Goal: Transaction & Acquisition: Register for event/course

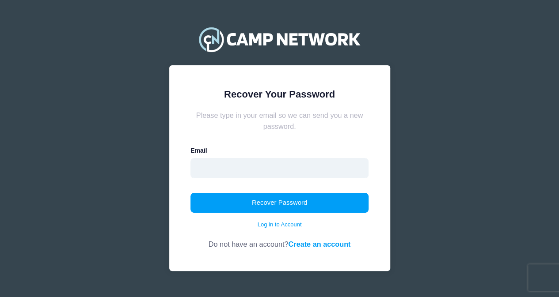
click at [215, 169] on input "email" at bounding box center [279, 168] width 178 height 20
type input "amandaprince80@gmail.com"
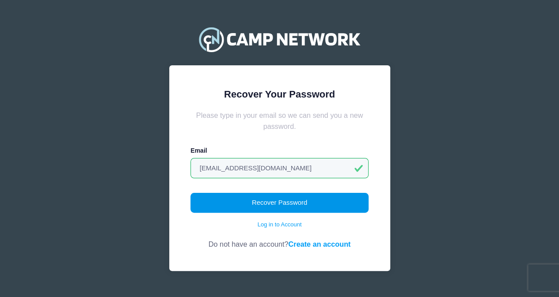
click at [239, 202] on button "Recover Password" at bounding box center [279, 203] width 178 height 20
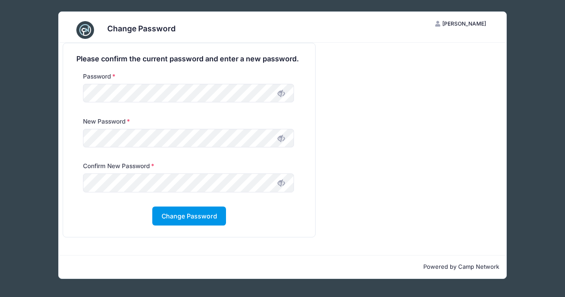
click at [176, 222] on button "Change Password" at bounding box center [189, 216] width 74 height 19
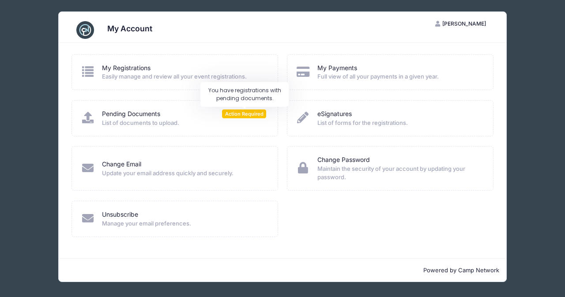
click at [242, 115] on span "Action Required" at bounding box center [244, 114] width 44 height 8
click at [155, 77] on span "Easily manage and review all your event registrations." at bounding box center [184, 76] width 164 height 9
click at [90, 120] on icon at bounding box center [87, 117] width 15 height 11
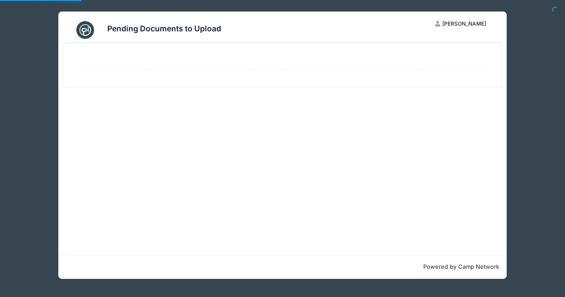
select select "50"
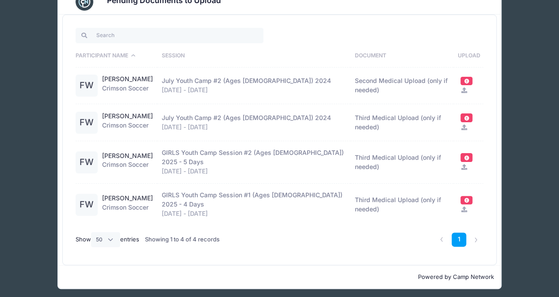
scroll to position [42, 0]
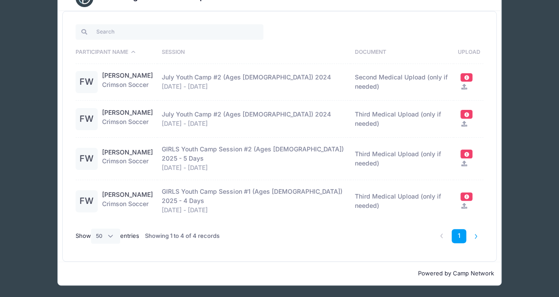
click at [477, 238] on li at bounding box center [476, 236] width 15 height 15
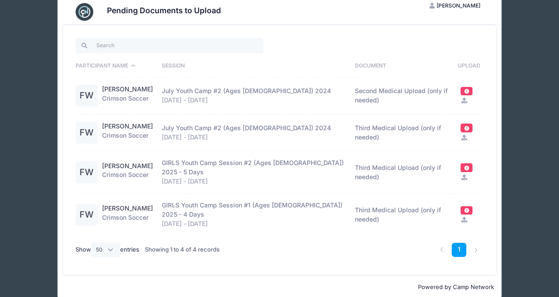
scroll to position [0, 0]
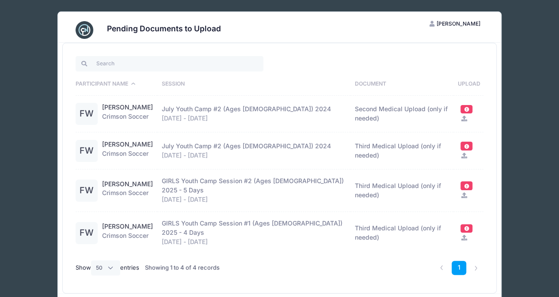
click at [34, 82] on div "Pending Documents to Upload AP Amanda Prince My Account Logout Participant Name…" at bounding box center [279, 164] width 532 height 329
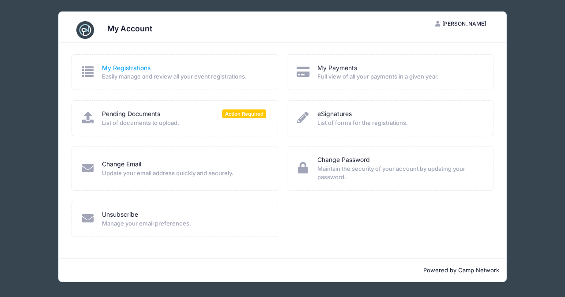
click at [125, 71] on link "My Registrations" at bounding box center [126, 68] width 49 height 9
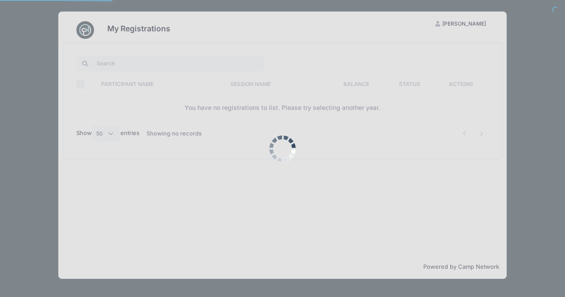
select select "50"
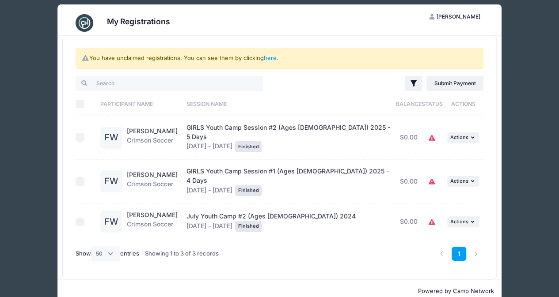
scroll to position [9, 0]
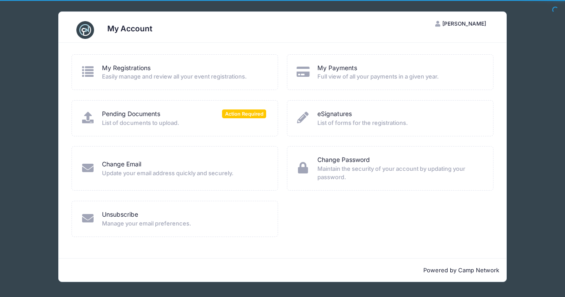
click at [468, 21] on span "[PERSON_NAME]" at bounding box center [465, 23] width 44 height 7
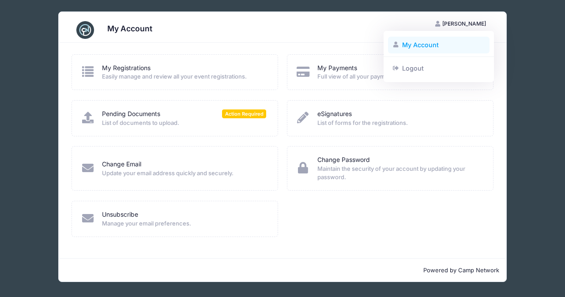
click at [413, 48] on link "My Account" at bounding box center [439, 45] width 102 height 17
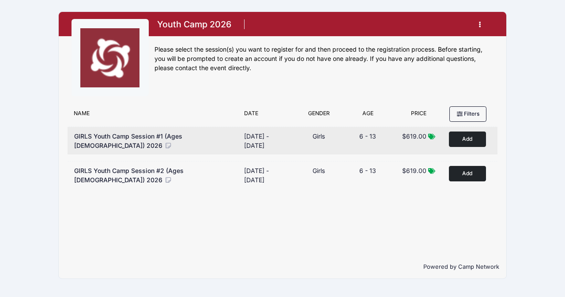
click at [457, 142] on button "Add to Cart" at bounding box center [467, 139] width 37 height 15
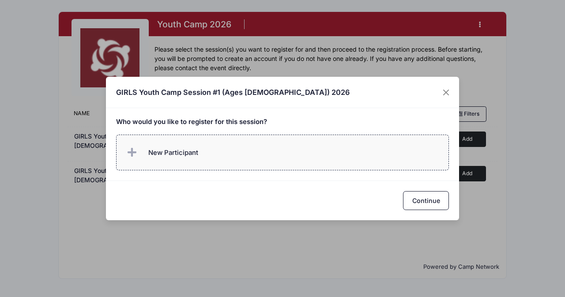
click at [226, 157] on label "New Participant" at bounding box center [283, 153] width 334 height 36
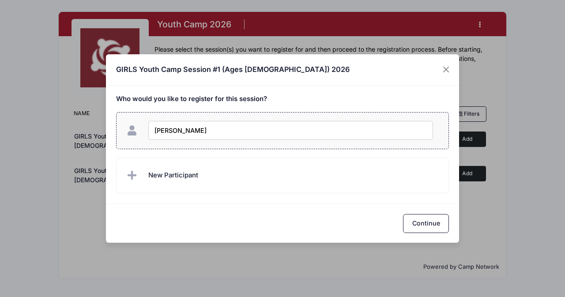
type input "Freya Watkin"
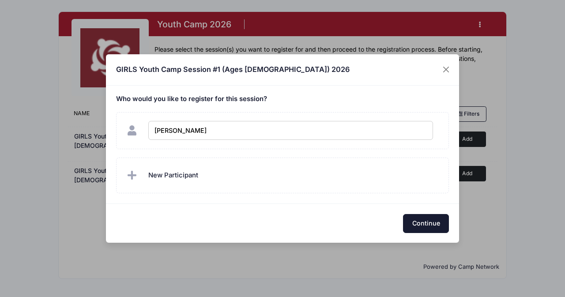
checkbox input "true"
click at [417, 224] on button "Continue" at bounding box center [426, 223] width 46 height 19
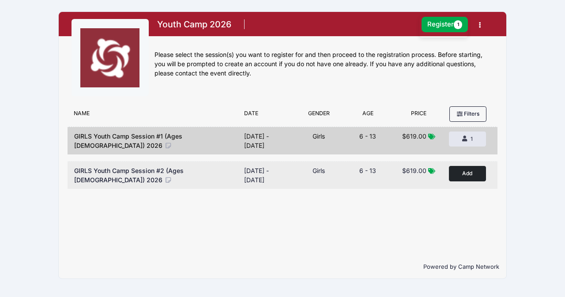
click at [463, 171] on button "Add to Cart" at bounding box center [467, 173] width 37 height 15
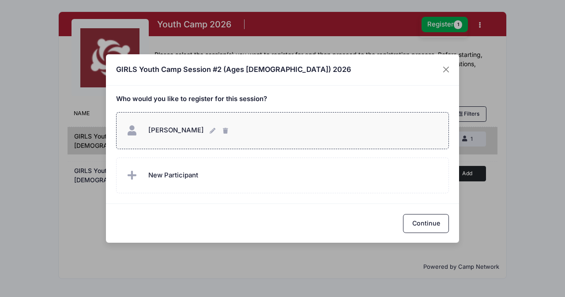
click at [177, 134] on span "Freya Watkin" at bounding box center [176, 130] width 56 height 8
checkbox input "true"
click at [428, 216] on button "Continue" at bounding box center [426, 223] width 46 height 19
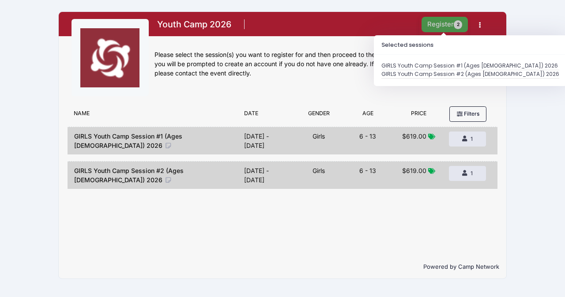
click at [447, 26] on button "Register 2" at bounding box center [445, 24] width 47 height 15
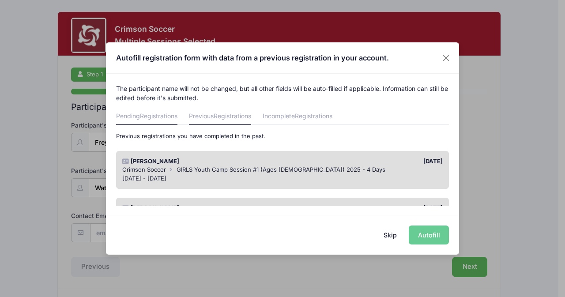
click at [160, 114] on span "Registrations" at bounding box center [159, 116] width 38 height 8
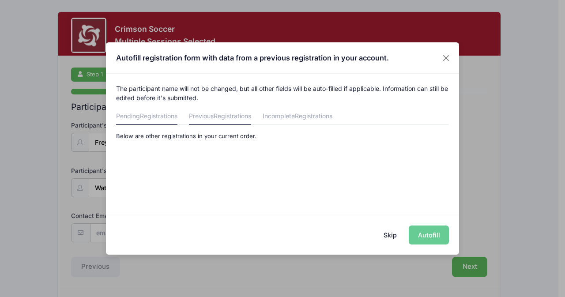
click at [243, 117] on span "Registrations" at bounding box center [233, 116] width 38 height 8
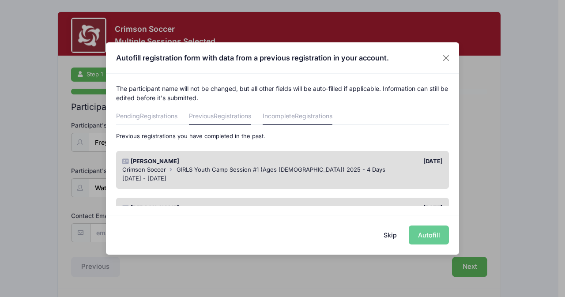
click at [298, 121] on link "Incomplete Registrations" at bounding box center [298, 117] width 70 height 16
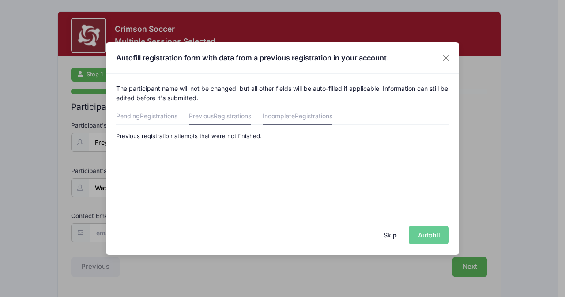
click at [243, 117] on span "Registrations" at bounding box center [233, 116] width 38 height 8
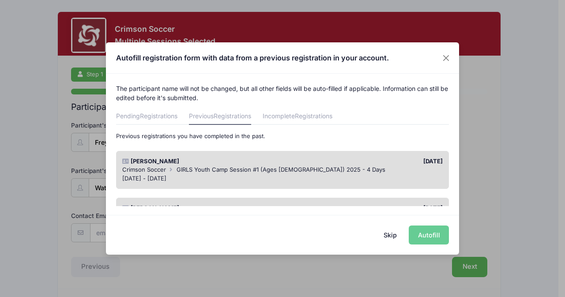
click at [261, 174] on div "Jun 30 - Jul 3, 2025" at bounding box center [282, 178] width 321 height 9
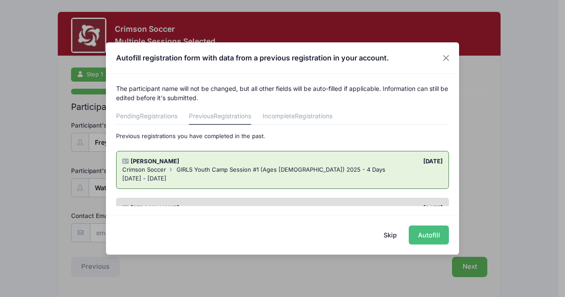
click at [432, 239] on button "Autofill" at bounding box center [429, 235] width 40 height 19
type input "[EMAIL_ADDRESS][DOMAIN_NAME]"
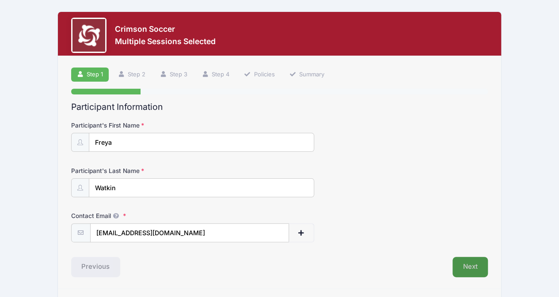
click at [478, 259] on button "Next" at bounding box center [470, 267] width 36 height 20
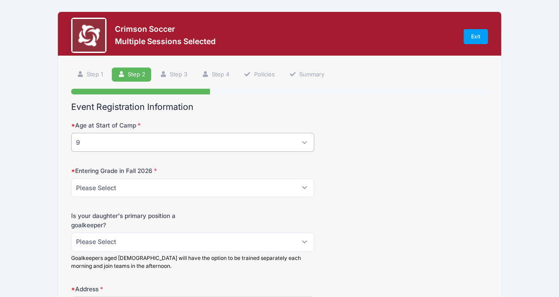
click at [235, 151] on select "Please Select 5 6 7 8 9 10 11 12 13" at bounding box center [192, 142] width 243 height 19
select select "10"
click at [71, 133] on select "Please Select 5 6 7 8 9 10 11 12 13" at bounding box center [192, 142] width 243 height 19
click at [165, 191] on select "Please Select 1st 2nd 3rd 4th 5th 6th 7th 8th" at bounding box center [192, 187] width 243 height 19
select select "5th"
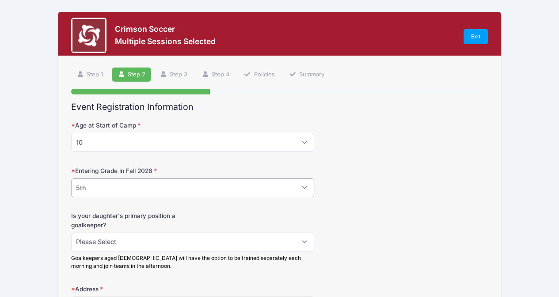
click at [71, 178] on select "Please Select 1st 2nd 3rd 4th 5th 6th 7th 8th" at bounding box center [192, 187] width 243 height 19
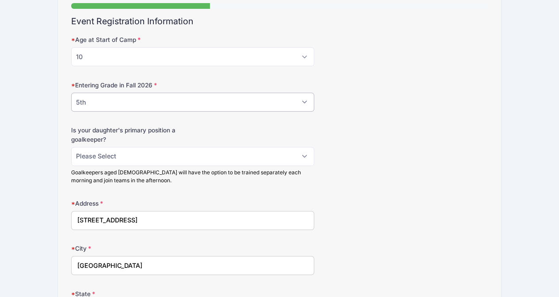
scroll to position [88, 0]
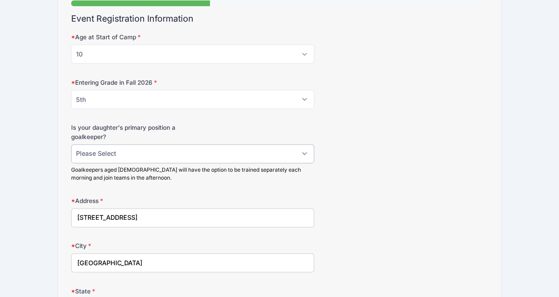
click at [129, 153] on select "Please Select No Yes" at bounding box center [192, 153] width 243 height 19
select select "Yes"
click at [71, 144] on select "Please Select No Yes" at bounding box center [192, 153] width 243 height 19
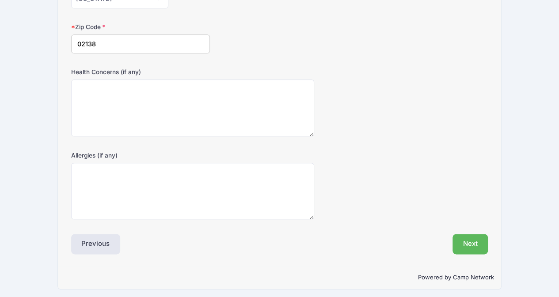
scroll to position [398, 0]
click at [154, 194] on textarea "Allergies (if any)" at bounding box center [192, 191] width 243 height 57
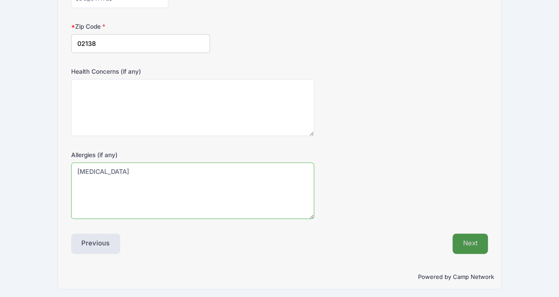
type textarea "Lactose Intolerance"
click at [474, 244] on button "Next" at bounding box center [470, 244] width 36 height 20
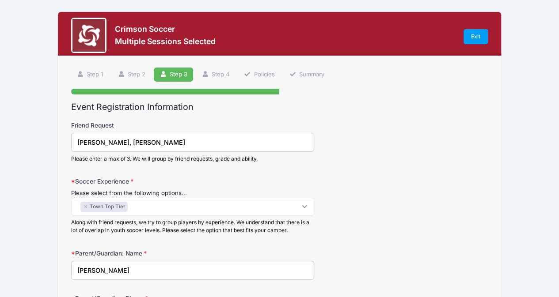
scroll to position [0, 0]
click at [296, 207] on span "× Town Top Tier" at bounding box center [192, 207] width 243 height 18
click at [369, 217] on div "Soccer Experience Please select from the following options... Beginner Town Rec…" at bounding box center [279, 205] width 417 height 57
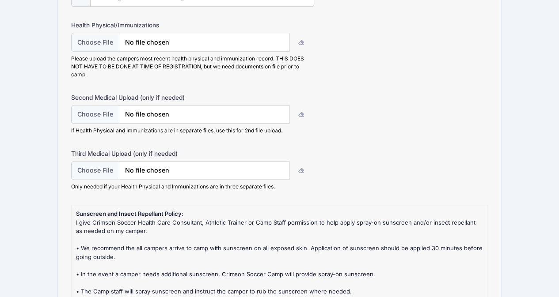
scroll to position [486, 0]
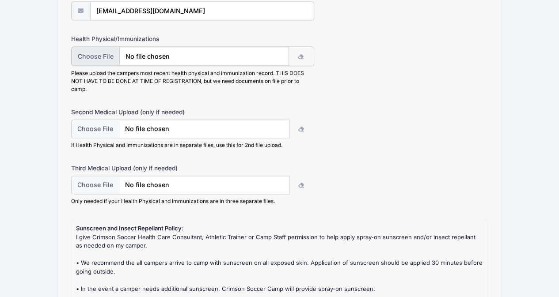
click at [93, 52] on input "file" at bounding box center [180, 56] width 217 height 19
type input "C:\fakepath\2025_Physical_FreyaWatkin.pdf"
click at [177, 52] on input "file" at bounding box center [180, 56] width 217 height 19
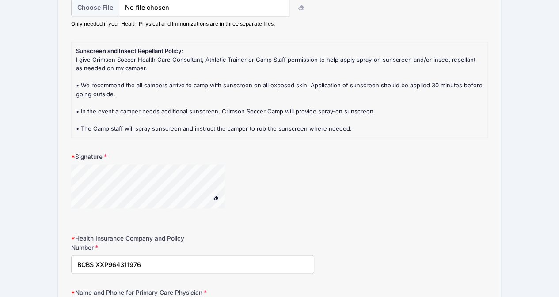
scroll to position [662, 0]
click at [89, 159] on div "Signature" at bounding box center [279, 186] width 417 height 67
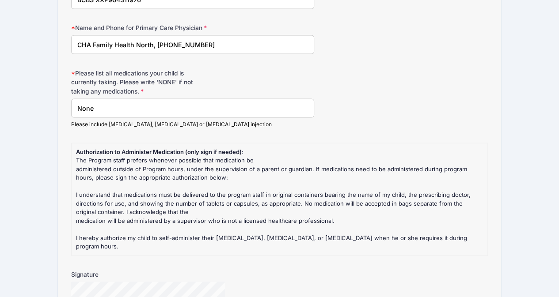
scroll to position [927, 0]
drag, startPoint x: 102, startPoint y: 107, endPoint x: 72, endPoint y: 103, distance: 29.9
click at [72, 103] on input "None" at bounding box center [192, 108] width 243 height 19
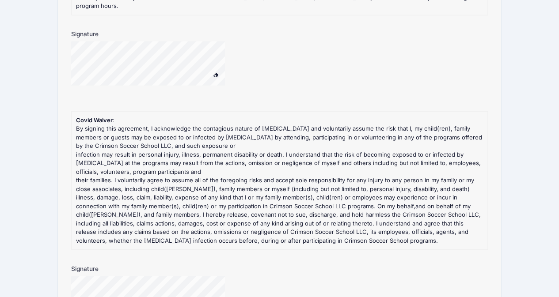
scroll to position [1270, 0]
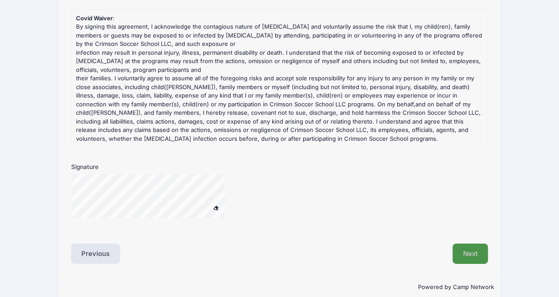
type input "Lactaid"
click at [461, 244] on button "Next" at bounding box center [470, 254] width 36 height 20
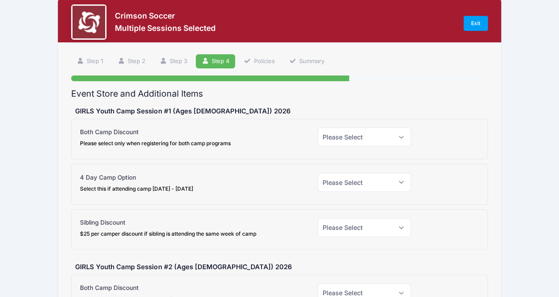
scroll to position [0, 0]
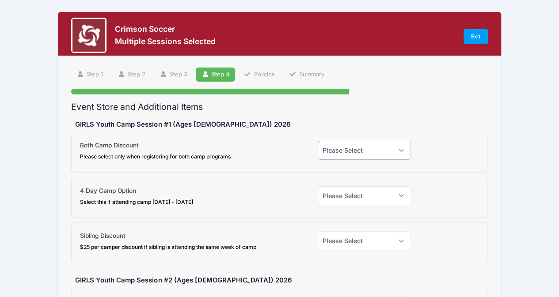
click at [362, 154] on select "Please Select Yes (-$25.00) No" at bounding box center [364, 150] width 93 height 19
select select "1"
click at [318, 141] on select "Please Select Yes (-$25.00) No" at bounding box center [364, 150] width 93 height 19
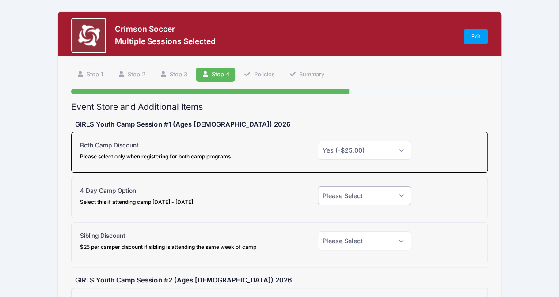
click at [363, 189] on select "Please Select Yes (-$90.00) No" at bounding box center [364, 195] width 93 height 19
select select "1"
click at [318, 186] on select "Please Select Yes (-$90.00) No" at bounding box center [364, 195] width 93 height 19
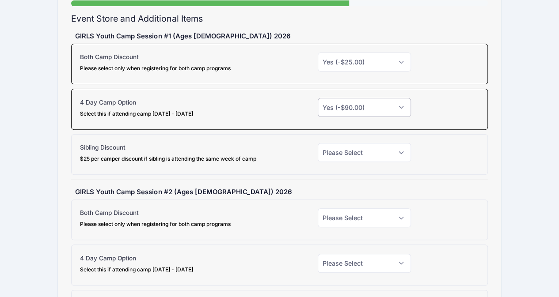
scroll to position [133, 0]
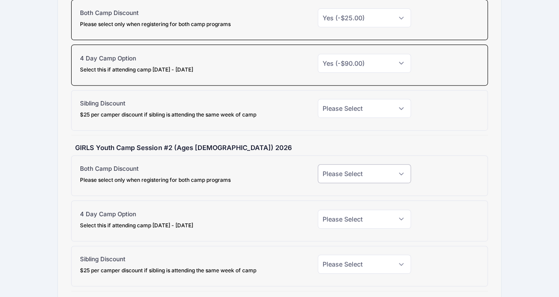
click at [335, 174] on select "Please Select Yes (-$25.00) No" at bounding box center [364, 173] width 93 height 19
select select "1"
click at [318, 164] on select "Please Select Yes (-$25.00) No" at bounding box center [364, 173] width 93 height 19
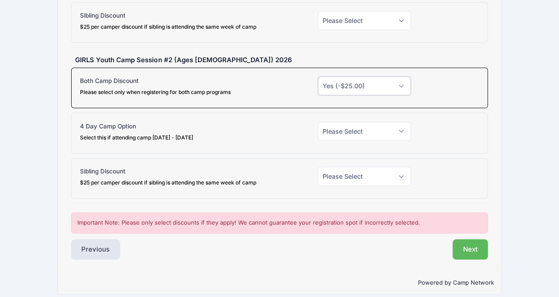
scroll to position [221, 0]
click at [357, 128] on select "Please Select Yes (-$90.00) No" at bounding box center [364, 130] width 93 height 19
select select "1"
click at [318, 121] on select "Please Select Yes (-$90.00) No" at bounding box center [364, 130] width 93 height 19
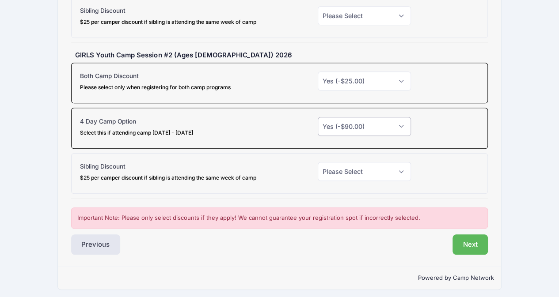
scroll to position [226, 0]
click at [478, 239] on button "Next" at bounding box center [470, 244] width 36 height 20
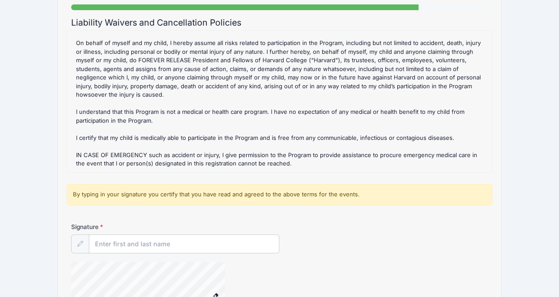
scroll to position [177, 0]
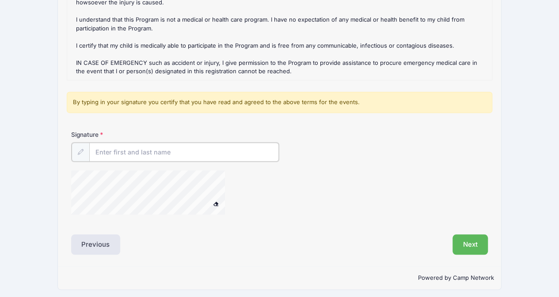
click at [171, 155] on input "Signature" at bounding box center [184, 152] width 190 height 19
type input "Amanda Prince"
click at [459, 245] on button "Next" at bounding box center [470, 244] width 36 height 20
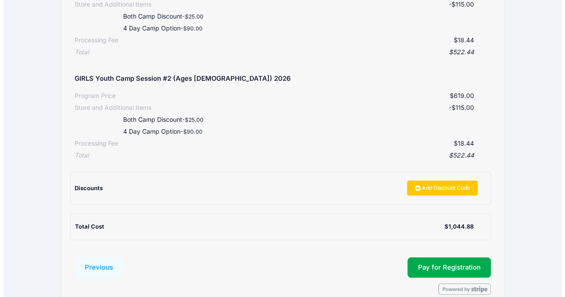
scroll to position [260, 0]
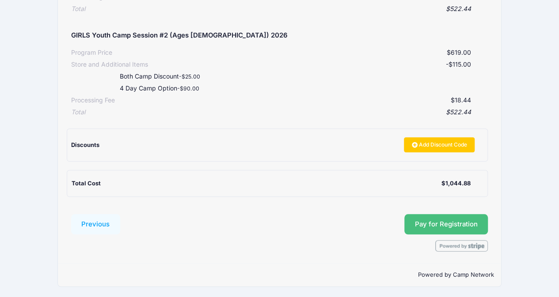
click at [416, 224] on button "Pay for Registration" at bounding box center [446, 224] width 84 height 20
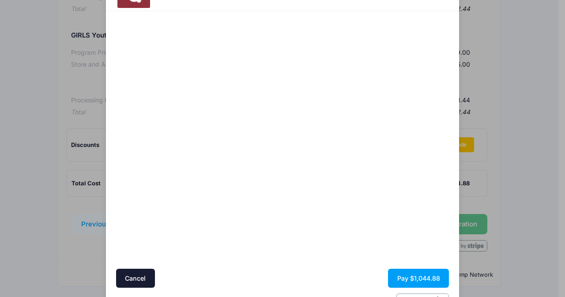
scroll to position [74, 0]
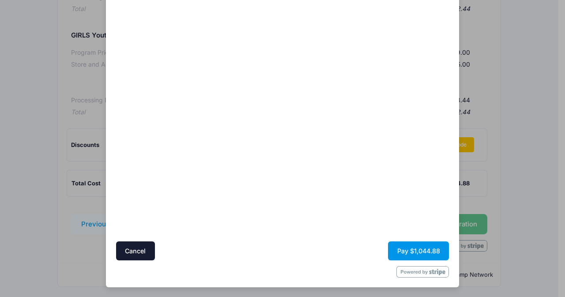
click at [428, 254] on button "Pay $1,044.88" at bounding box center [418, 251] width 61 height 19
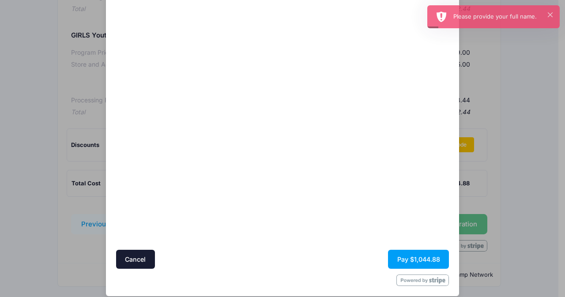
scroll to position [114, 0]
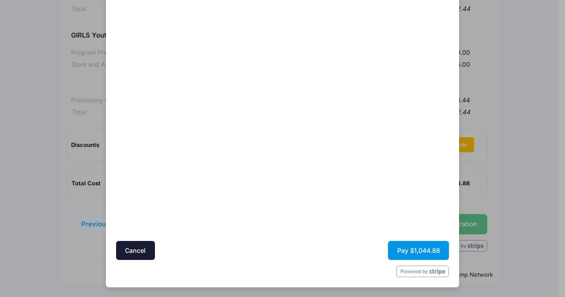
click at [413, 247] on button "Pay $1,044.88" at bounding box center [418, 250] width 61 height 19
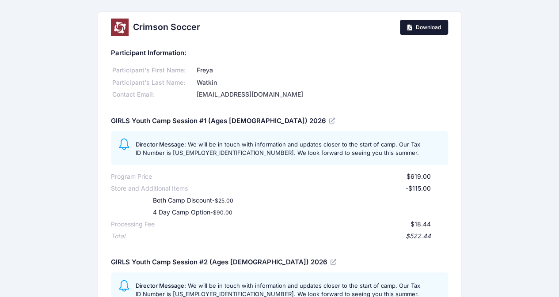
click at [412, 28] on link "Download" at bounding box center [424, 27] width 48 height 15
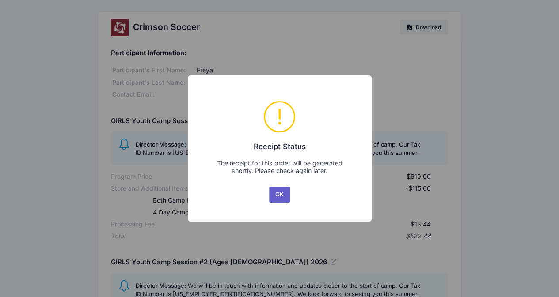
click at [279, 199] on button "OK" at bounding box center [279, 195] width 21 height 16
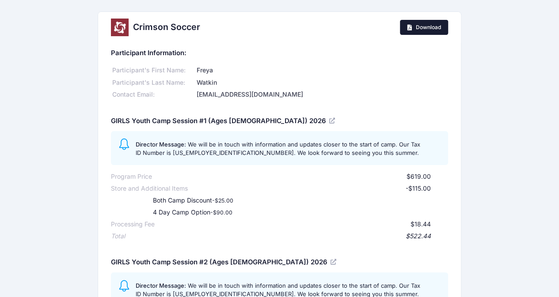
click at [421, 25] on span "Download" at bounding box center [428, 27] width 25 height 7
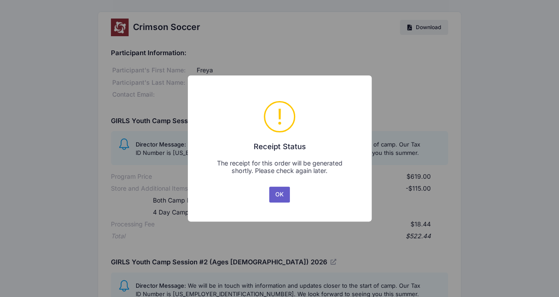
click at [278, 196] on button "OK" at bounding box center [279, 195] width 21 height 16
